Goal: Task Accomplishment & Management: Manage account settings

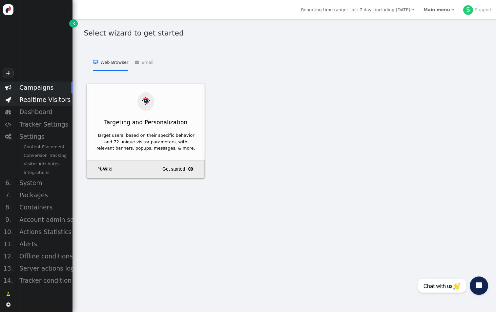
click at [67, 96] on div "Realtime Visitors" at bounding box center [44, 100] width 56 height 12
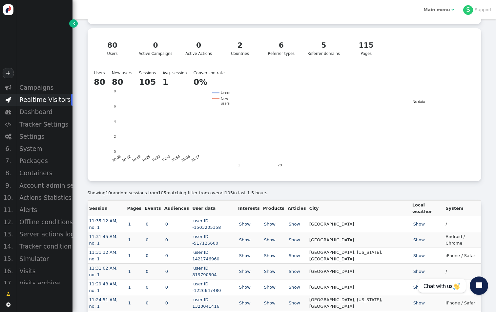
scroll to position [98, 0]
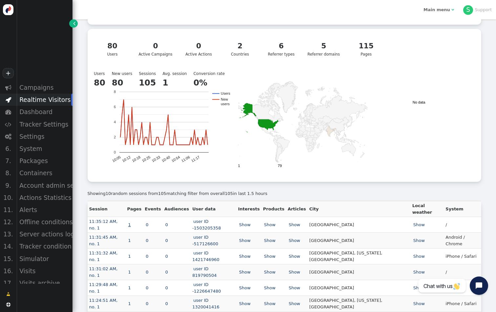
click at [132, 222] on link "1" at bounding box center [129, 224] width 5 height 5
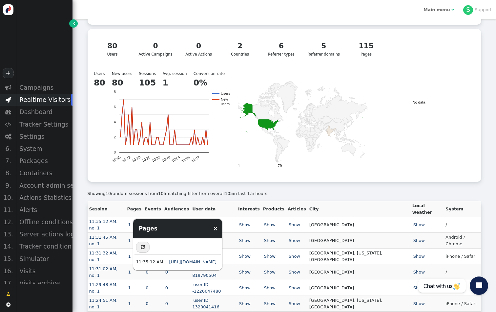
click at [108, 188] on div "Showing 10 random sessions from 105 matching filter from overall 105 in last 1.…" at bounding box center [285, 191] width 394 height 19
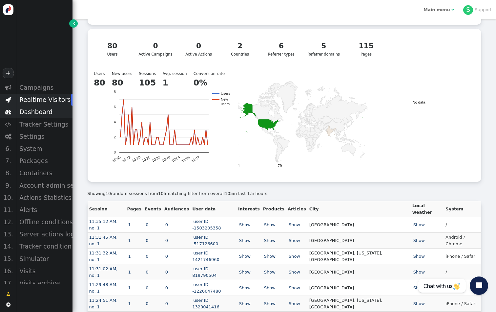
click at [38, 113] on div "Dashboard" at bounding box center [44, 112] width 56 height 12
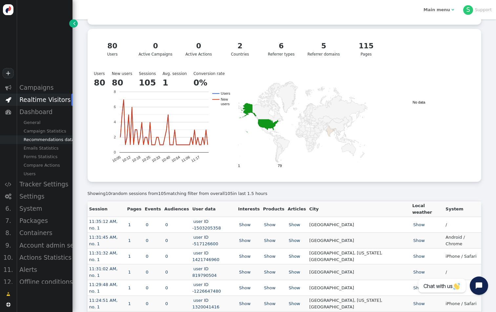
click at [46, 139] on div "Recommendations data" at bounding box center [44, 139] width 56 height 9
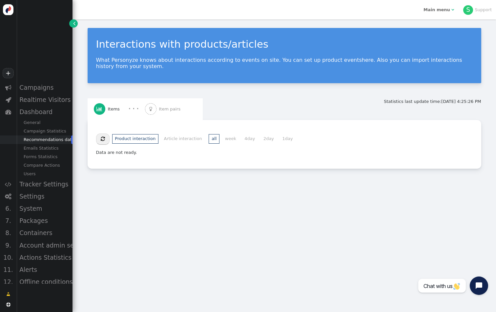
click at [175, 114] on div " Item pairs" at bounding box center [164, 109] width 38 height 22
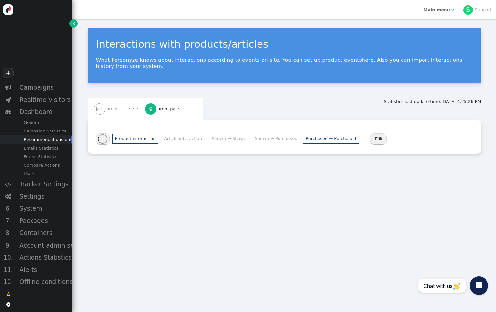
click at [337, 139] on li "Purchased → Purchased" at bounding box center [331, 139] width 56 height 10
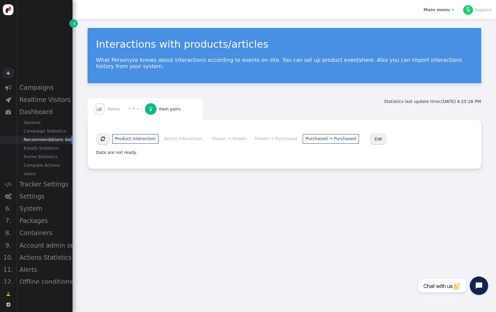
click at [303, 140] on li "Purchased → Purchased" at bounding box center [331, 139] width 56 height 10
click at [279, 139] on li "Shown → Purchased" at bounding box center [276, 139] width 48 height 10
click at [237, 138] on li "Shown → Shown" at bounding box center [229, 139] width 40 height 10
click at [187, 140] on li "Article interaction" at bounding box center [183, 139] width 44 height 10
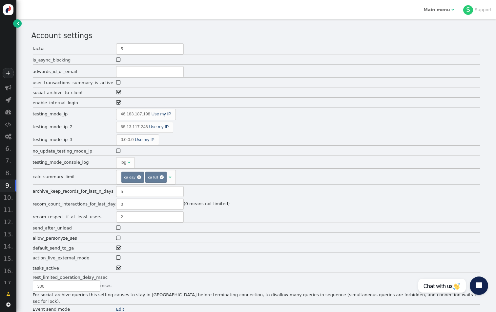
scroll to position [340, 0]
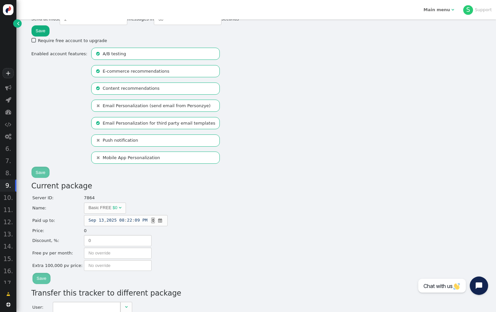
click at [18, 25] on span "" at bounding box center [18, 23] width 2 height 7
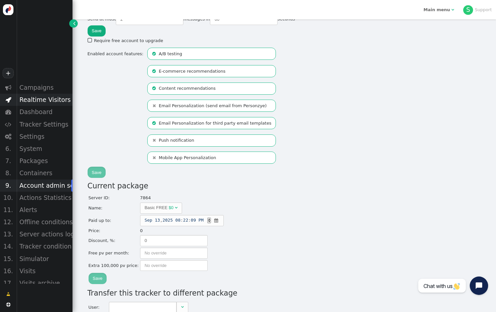
click at [55, 101] on div "Realtime Visitors" at bounding box center [44, 100] width 56 height 12
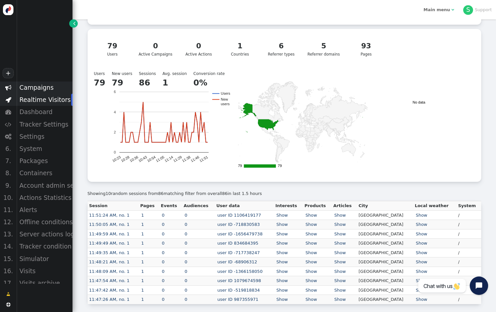
click at [45, 88] on div "Campaigns" at bounding box center [44, 87] width 56 height 12
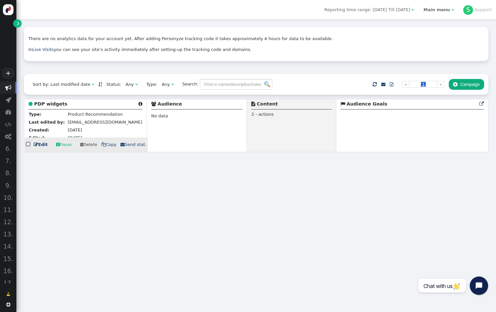
click at [54, 102] on b "PDP widgets" at bounding box center [50, 103] width 33 height 5
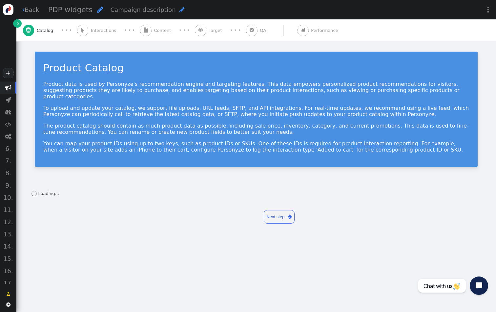
click at [158, 33] on div " Content" at bounding box center [156, 30] width 33 height 22
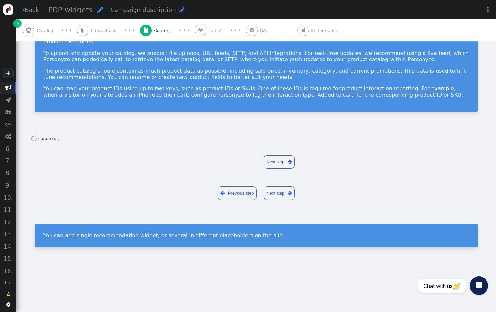
click at [195, 32] on span "" at bounding box center [200, 30] width 11 height 11
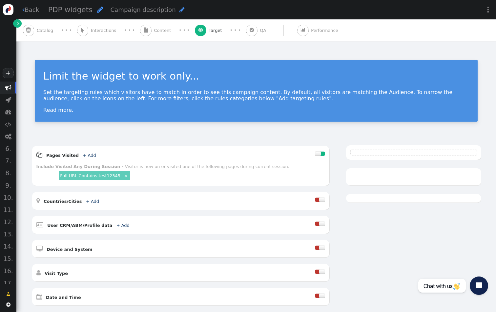
click at [246, 28] on span "" at bounding box center [251, 30] width 11 height 11
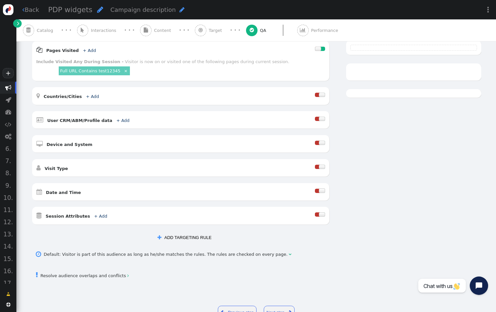
click at [177, 35] on link " Content · · ·" at bounding box center [167, 30] width 55 height 22
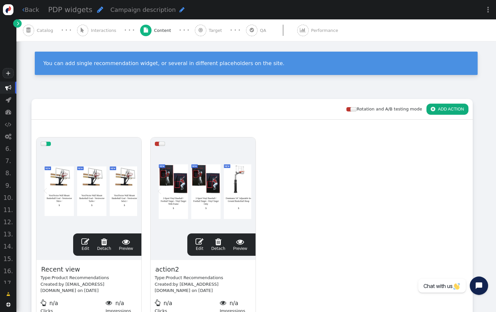
click at [196, 30] on div " Target" at bounding box center [210, 30] width 30 height 22
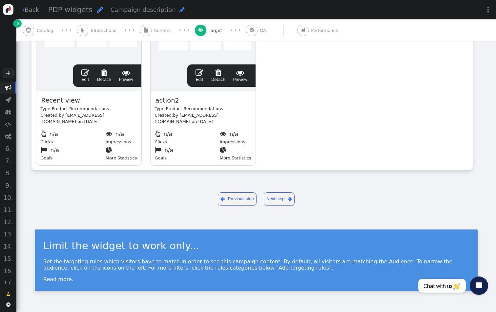
click at [154, 30] on span "Content" at bounding box center [164, 30] width 20 height 7
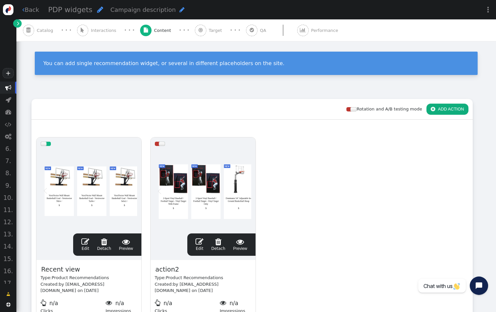
click at [206, 26] on div " Target" at bounding box center [210, 30] width 30 height 22
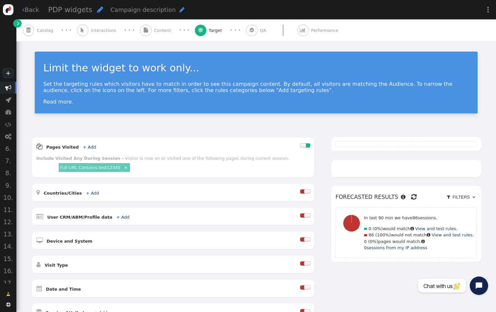
click at [195, 36] on div " Target" at bounding box center [210, 30] width 30 height 22
click at [154, 36] on div " Content" at bounding box center [156, 30] width 33 height 22
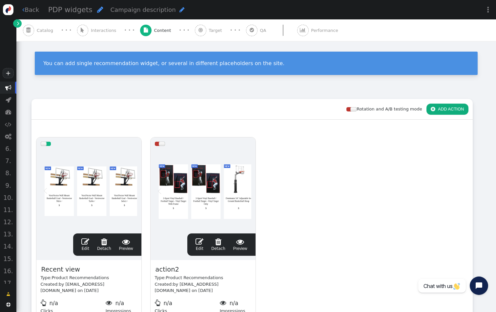
click at [114, 34] on link " Interactions · · ·" at bounding box center [108, 30] width 63 height 22
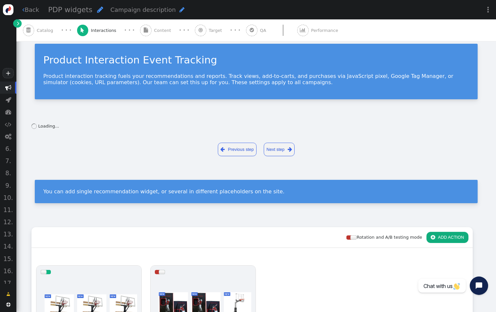
click at [48, 28] on span "Catalog" at bounding box center [46, 30] width 19 height 7
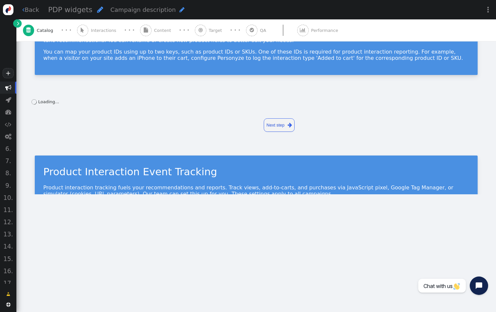
click at [146, 28] on div " Content" at bounding box center [156, 30] width 33 height 22
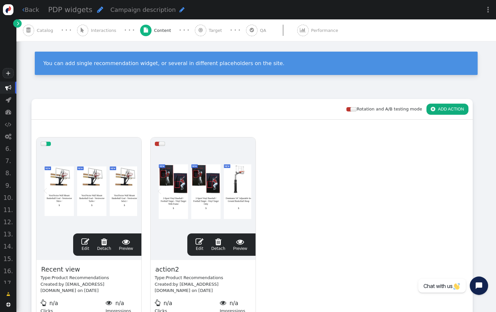
click at [218, 37] on link " Target · · ·" at bounding box center [220, 30] width 51 height 22
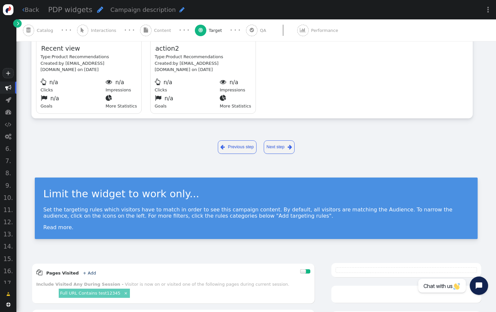
click at [269, 32] on div at bounding box center [283, 30] width 29 height 11
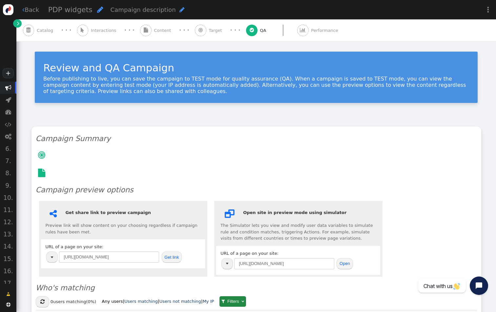
click at [195, 33] on span "" at bounding box center [200, 30] width 11 height 11
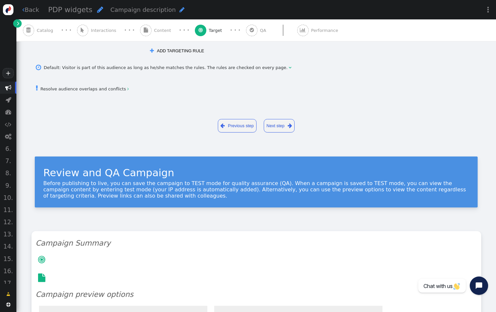
click at [154, 33] on span "Content" at bounding box center [164, 30] width 20 height 7
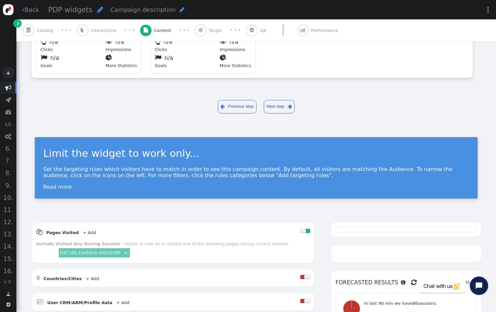
click at [102, 33] on span "Interactions" at bounding box center [105, 30] width 28 height 7
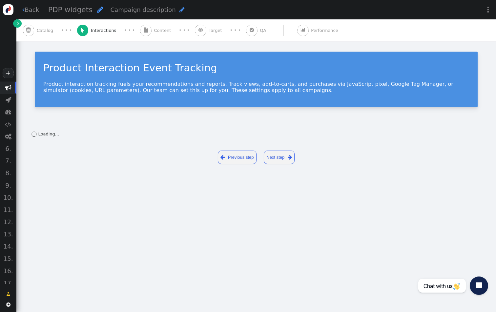
click at [157, 30] on span "Content" at bounding box center [164, 30] width 20 height 7
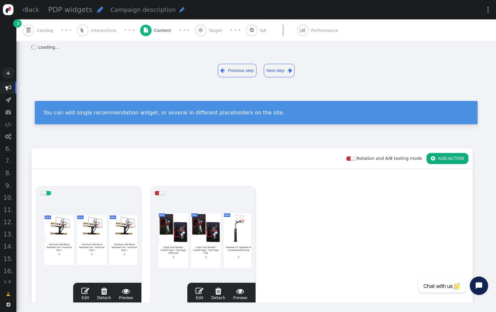
click at [199, 30] on span "" at bounding box center [201, 30] width 4 height 5
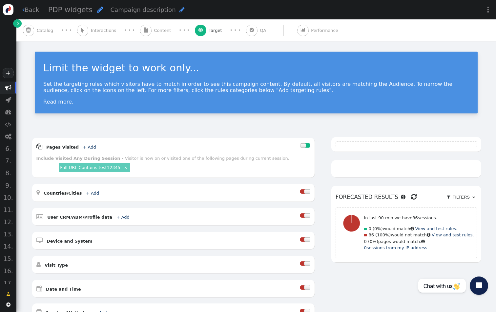
click at [159, 34] on div " Content" at bounding box center [156, 30] width 33 height 22
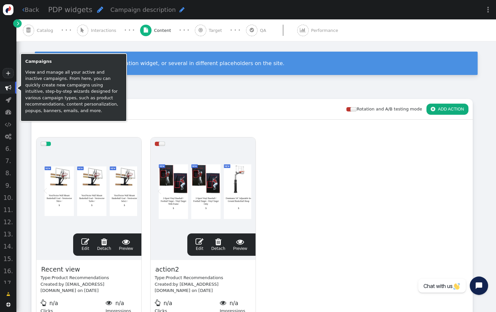
click at [5, 86] on span "" at bounding box center [8, 87] width 6 height 6
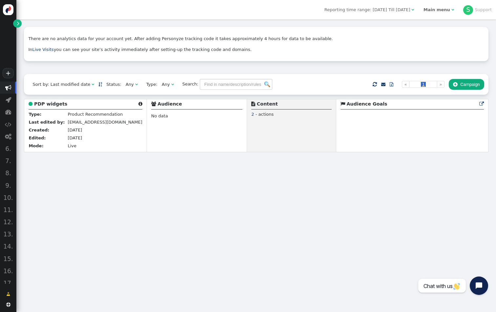
click at [19, 24] on link "" at bounding box center [17, 23] width 8 height 8
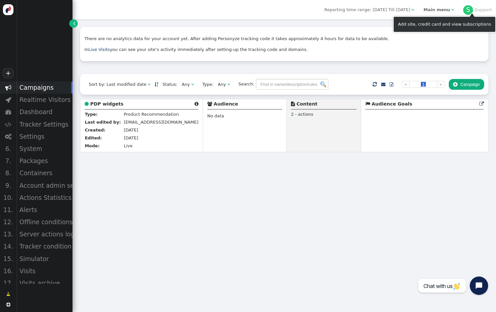
click at [447, 12] on div "Main menu" at bounding box center [437, 10] width 27 height 7
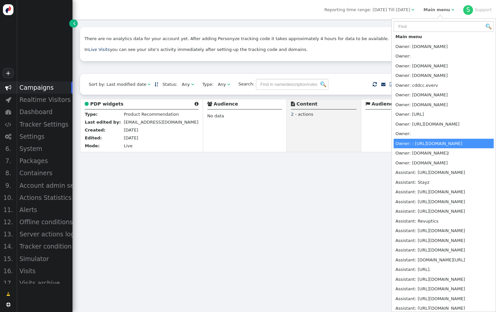
click at [301, 209] on div "There are no analytics data for your account yet. After adding Personyze tracki…" at bounding box center [285, 165] width 424 height 292
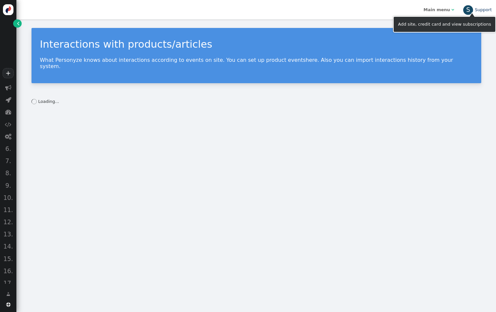
click at [468, 11] on div "S" at bounding box center [469, 10] width 10 height 10
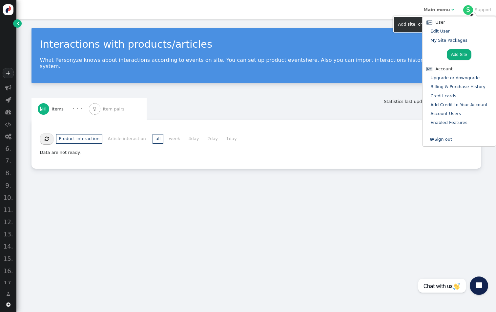
click at [450, 109] on li "Account Users" at bounding box center [459, 113] width 66 height 9
click at [449, 111] on link "Account Users" at bounding box center [446, 113] width 31 height 5
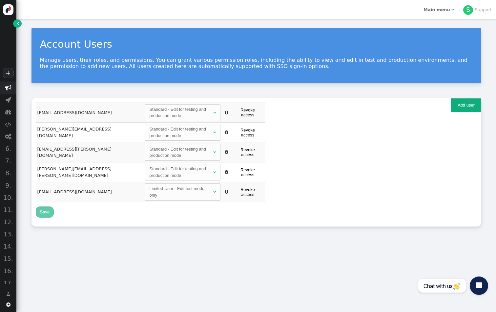
click at [7, 88] on span "" at bounding box center [8, 87] width 6 height 6
